Goal: Task Accomplishment & Management: Complete application form

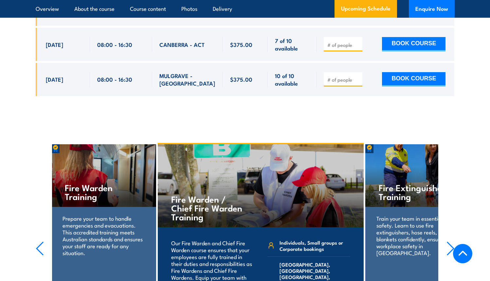
scroll to position [2874, 0]
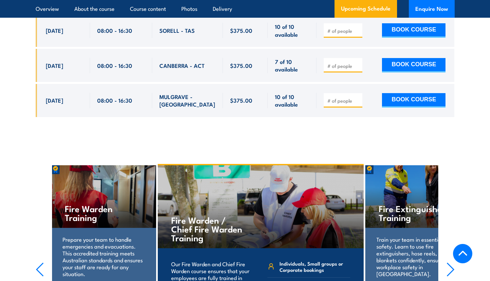
click at [113, 235] on p "Prepare your team to handle emergencies and evacuations. This accredited traini…" at bounding box center [104, 255] width 82 height 41
click at [36, 262] on icon "button" at bounding box center [40, 269] width 8 height 14
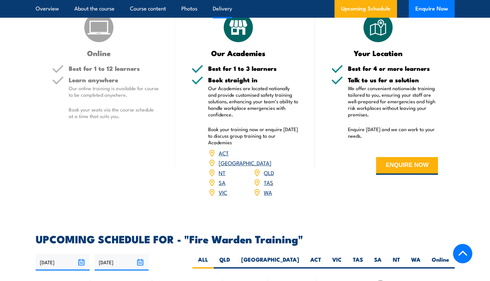
scroll to position [997, 0]
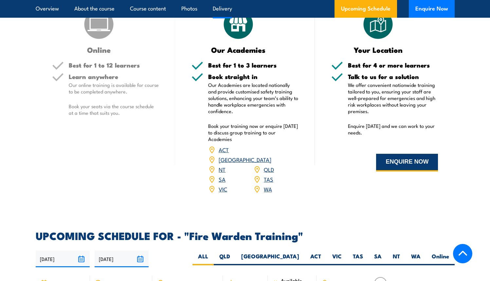
click at [413, 161] on button "ENQUIRE NOW" at bounding box center [407, 163] width 62 height 18
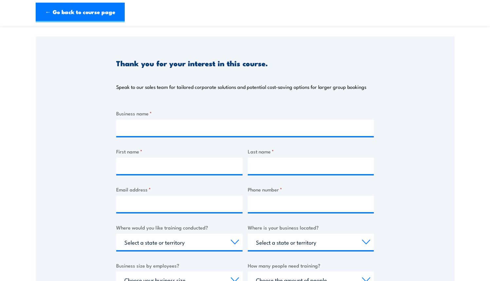
scroll to position [53, 0]
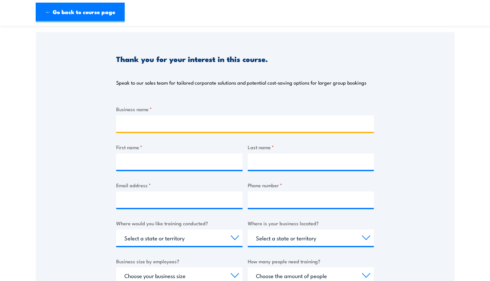
click at [186, 118] on input "Business name *" at bounding box center [245, 123] width 258 height 16
type input "4 Pines Brewing Company"
type input "[PERSON_NAME]"
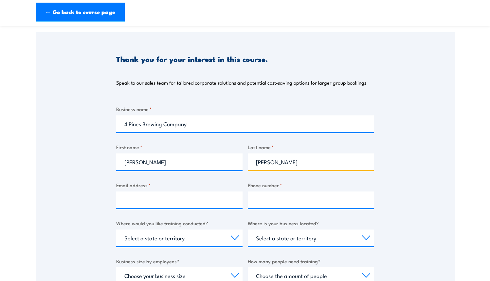
type input "0484739694"
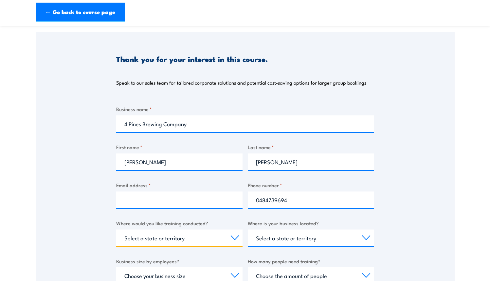
select select "[GEOGRAPHIC_DATA]"
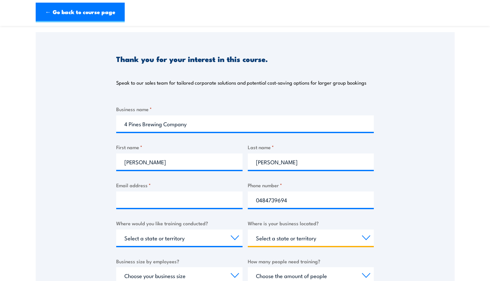
select select "[GEOGRAPHIC_DATA]"
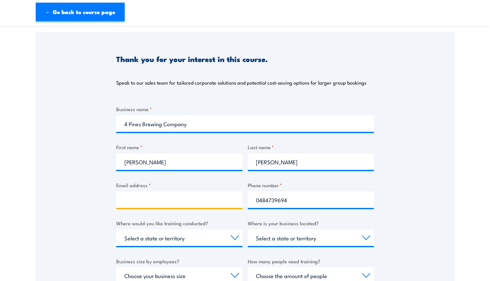
click at [170, 200] on input "Email address *" at bounding box center [179, 199] width 126 height 16
type input "[PERSON_NAME][EMAIL_ADDRESS][PERSON_NAME][DOMAIN_NAME]"
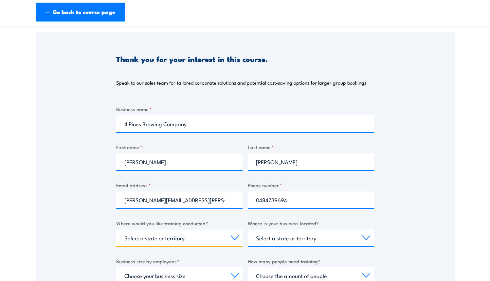
click at [175, 238] on select "Select a state or territory Nationally - multiple locations [GEOGRAPHIC_DATA] […" at bounding box center [179, 237] width 126 height 16
select select "Nationally - multiple locations"
click at [64, 216] on div "Thank you for your interest in this course. Speak to our sales team for tailore…" at bounding box center [245, 195] width 419 height 327
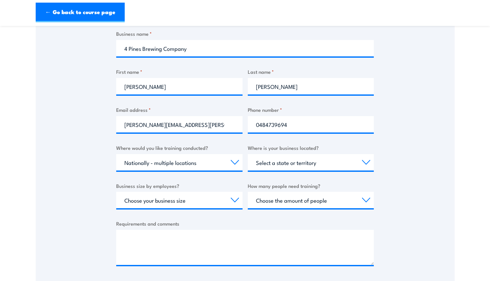
scroll to position [149, 0]
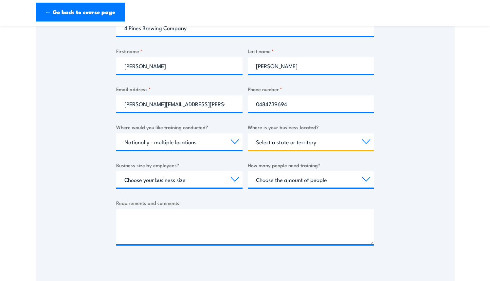
click at [283, 140] on select "Select a state or territory [GEOGRAPHIC_DATA] [GEOGRAPHIC_DATA] [GEOGRAPHIC_DAT…" at bounding box center [311, 141] width 126 height 16
click at [209, 175] on select "Choose your business size 1 to 19 20 to 199 200+" at bounding box center [179, 179] width 126 height 16
select select "20 to 199"
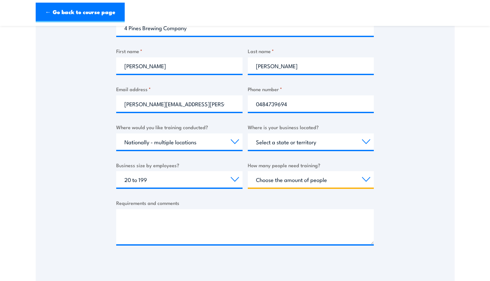
click at [285, 181] on select "Choose the amount of people 1 to 4 5 to 19 20+" at bounding box center [311, 179] width 126 height 16
select select "5 to 19"
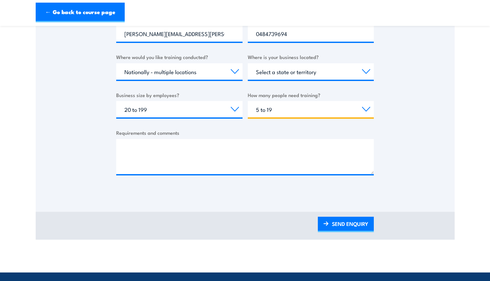
scroll to position [222, 0]
